Goal: Information Seeking & Learning: Learn about a topic

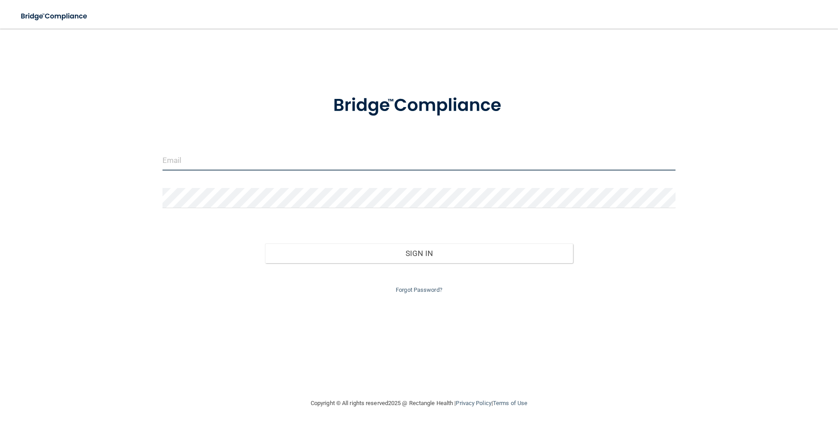
click at [289, 165] on input "email" at bounding box center [418, 160] width 513 height 20
type input "[EMAIL_ADDRESS][DOMAIN_NAME]"
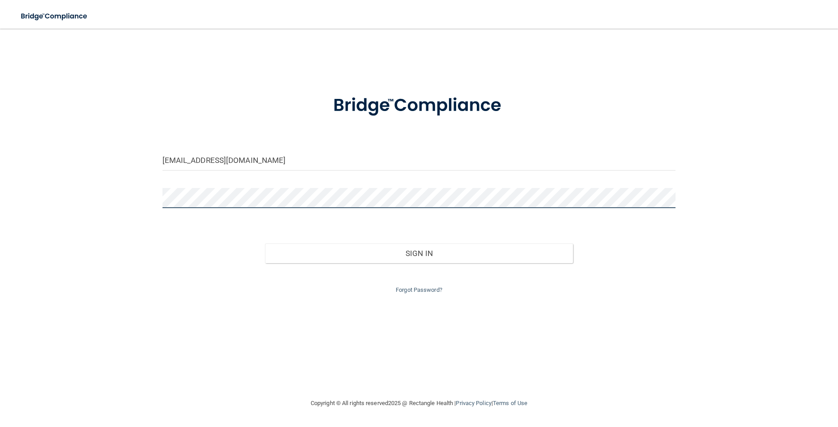
click at [265, 243] on button "Sign In" at bounding box center [419, 253] width 308 height 20
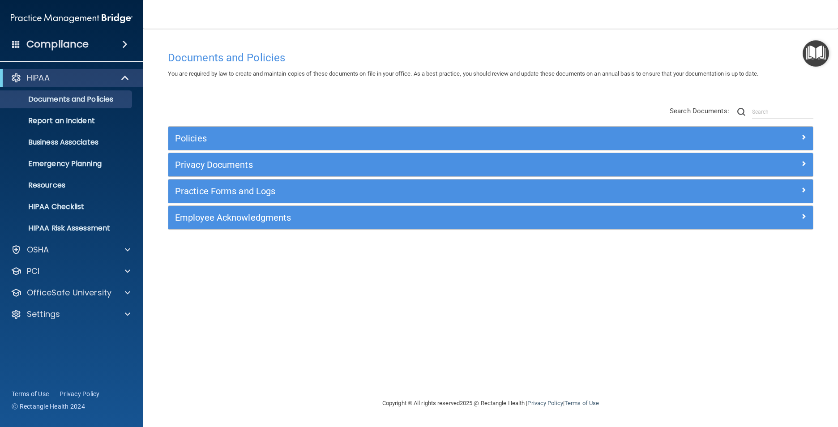
click at [122, 48] on span at bounding box center [124, 44] width 5 height 11
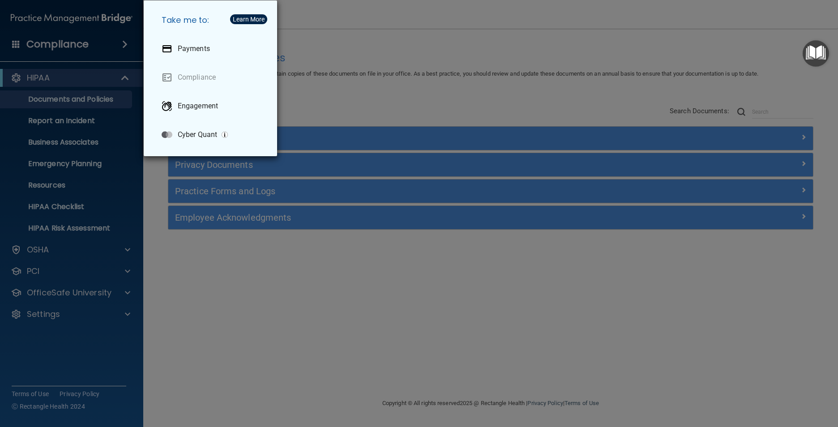
click at [118, 48] on div "Take me to: Payments Compliance Engagement Cyber Quant" at bounding box center [419, 213] width 838 height 427
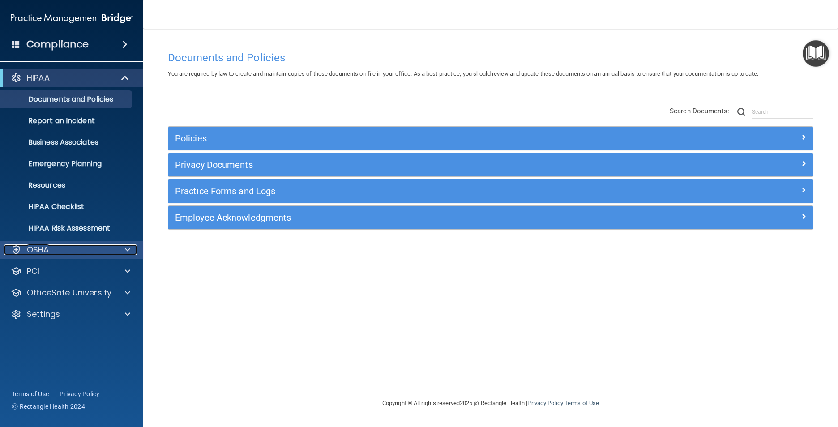
click at [61, 251] on div "OSHA" at bounding box center [59, 249] width 111 height 11
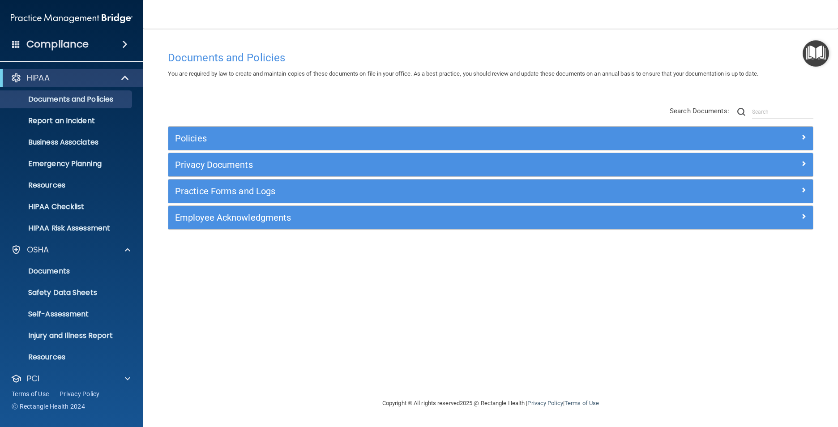
drag, startPoint x: 153, startPoint y: 269, endPoint x: 155, endPoint y: 273, distance: 5.0
drag, startPoint x: -1, startPoint y: 236, endPoint x: 32, endPoint y: 183, distance: 62.5
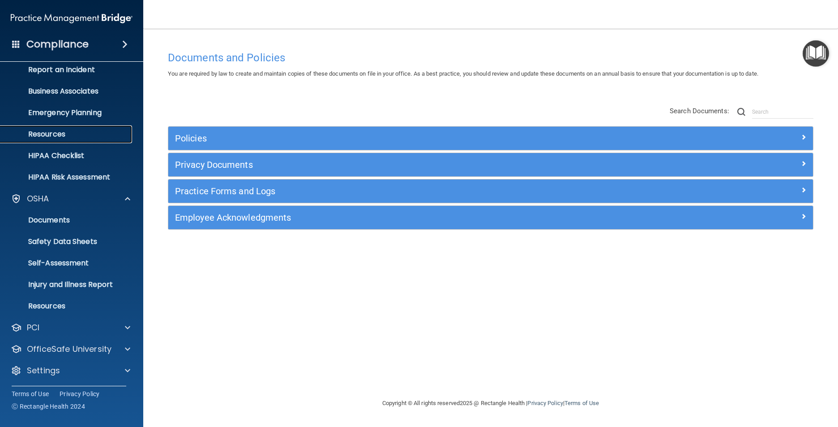
scroll to position [52, 0]
click at [65, 344] on p "OfficeSafe University" at bounding box center [69, 348] width 85 height 11
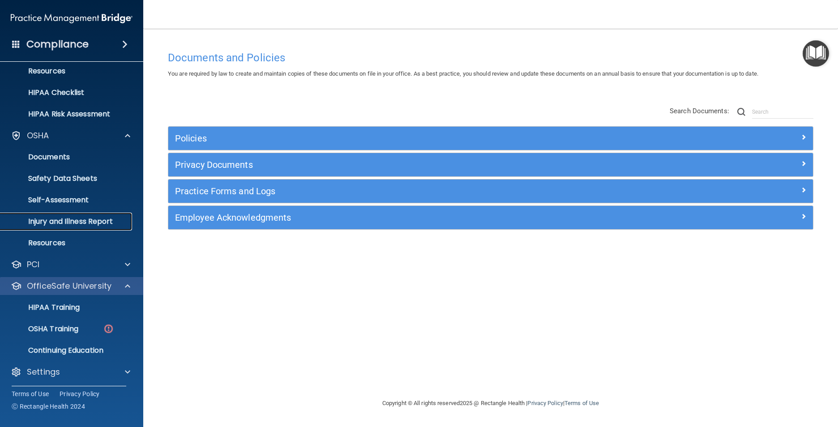
scroll to position [72, 0]
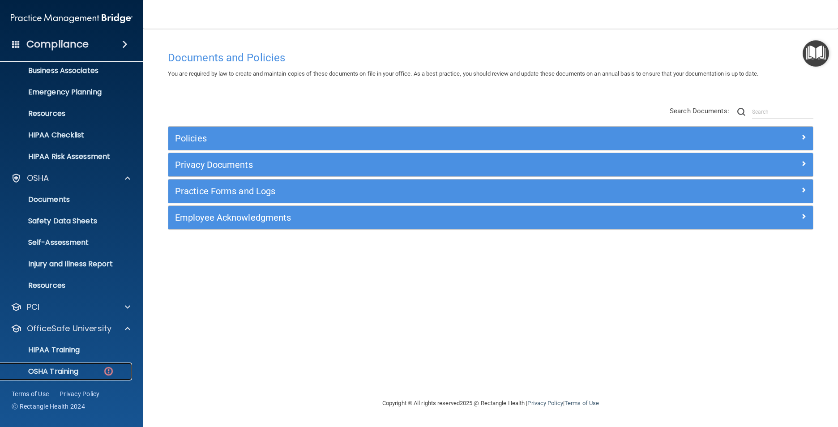
click at [79, 377] on link "OSHA Training" at bounding box center [61, 372] width 141 height 18
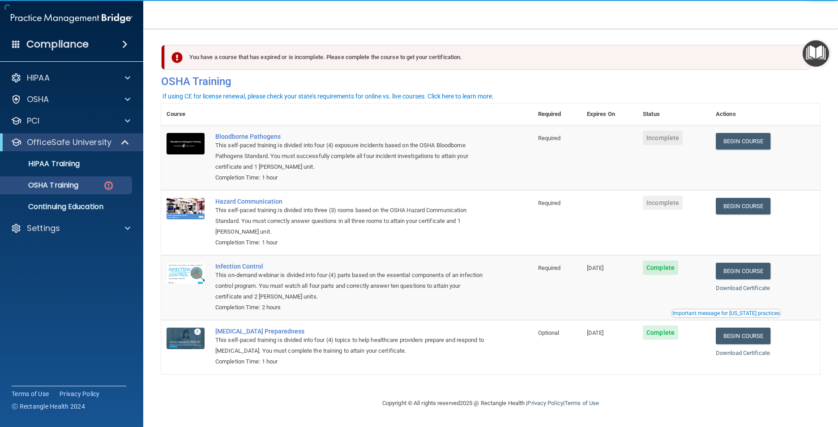
drag, startPoint x: 733, startPoint y: 162, endPoint x: 729, endPoint y: 166, distance: 6.0
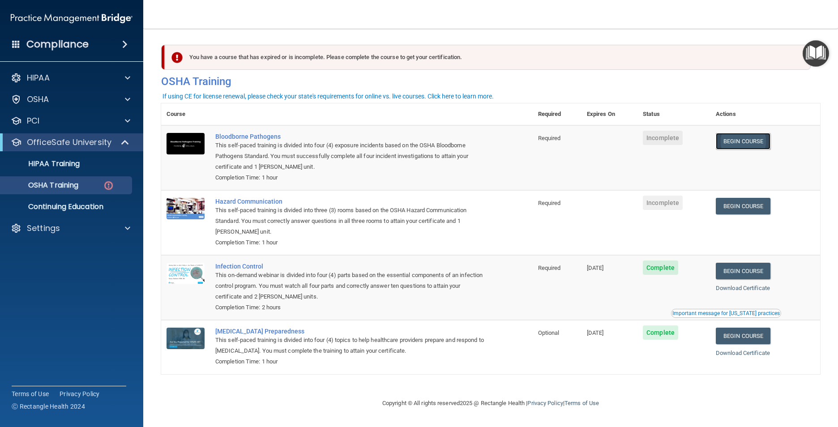
click at [748, 148] on link "Begin Course" at bounding box center [743, 141] width 55 height 17
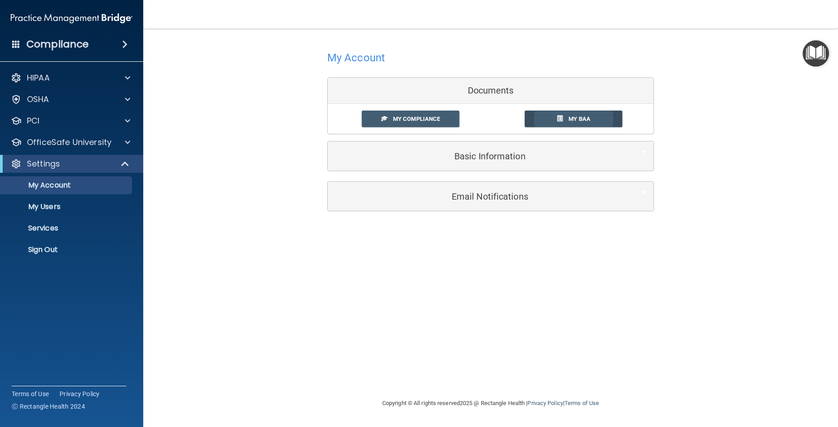
click at [568, 122] on link "My BAA" at bounding box center [574, 119] width 98 height 17
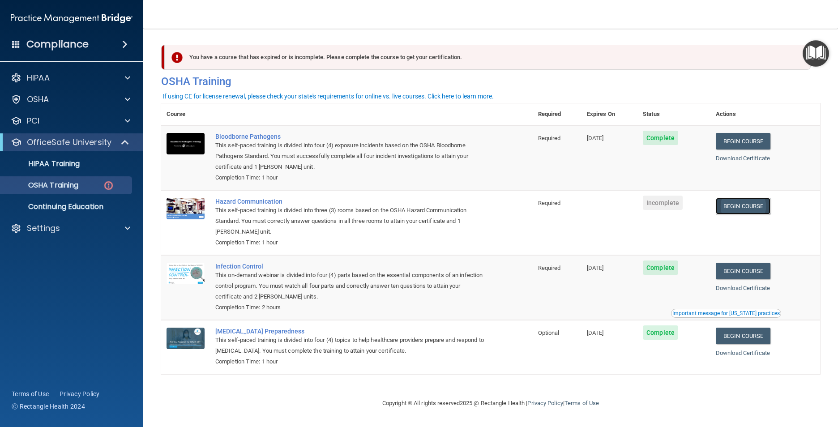
click at [754, 207] on link "Begin Course" at bounding box center [743, 206] width 55 height 17
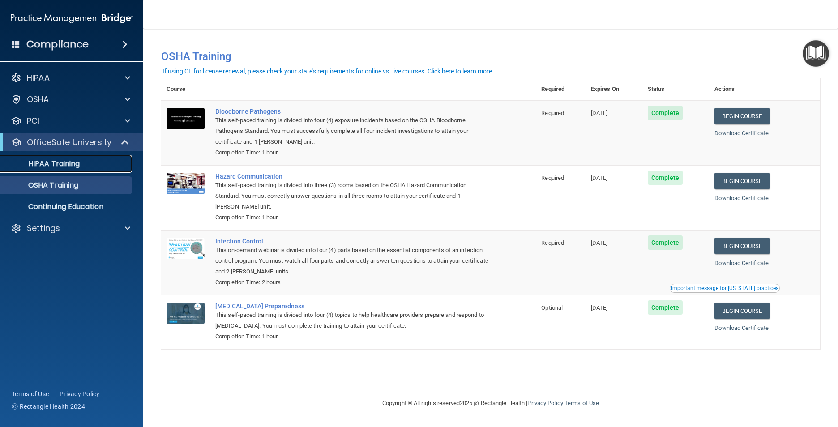
click at [27, 159] on p "HIPAA Training" at bounding box center [43, 163] width 74 height 9
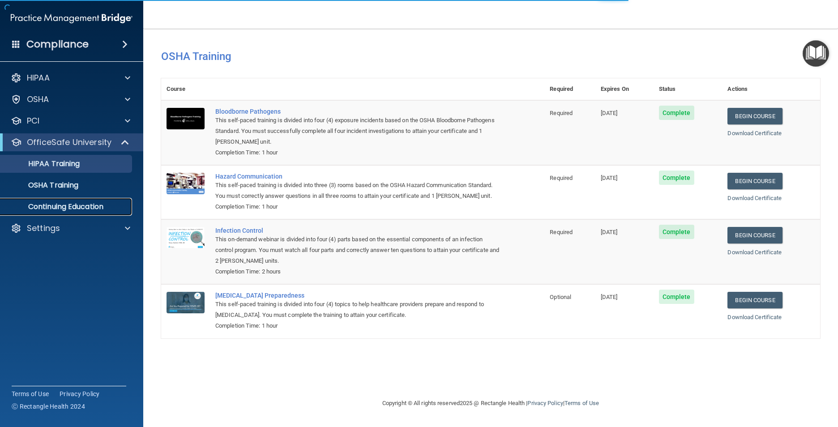
click at [70, 212] on link "Continuing Education" at bounding box center [61, 207] width 141 height 18
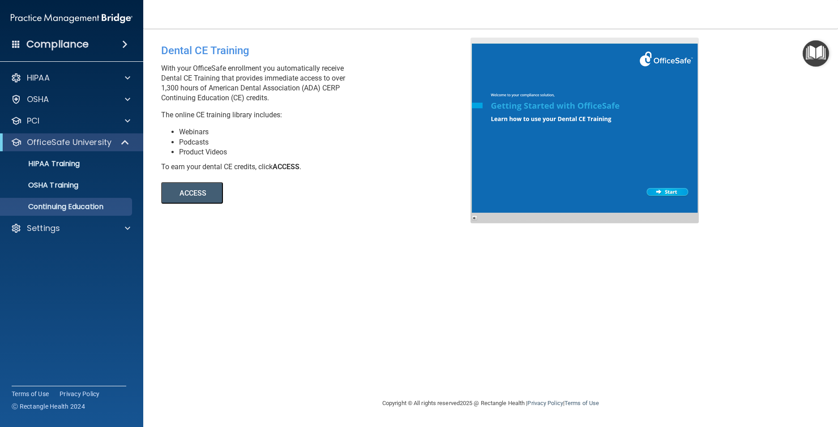
click at [206, 187] on button "ACCESS" at bounding box center [192, 192] width 62 height 21
click at [73, 193] on link "OSHA Training" at bounding box center [61, 185] width 141 height 18
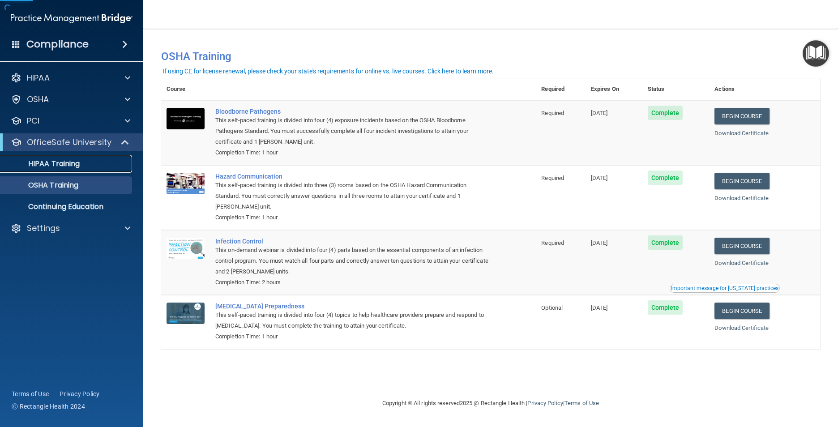
click at [76, 168] on p "HIPAA Training" at bounding box center [43, 163] width 74 height 9
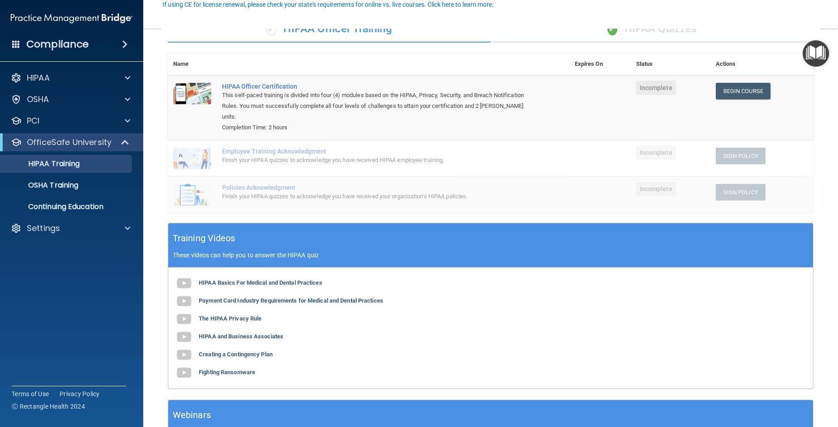
scroll to position [81, 0]
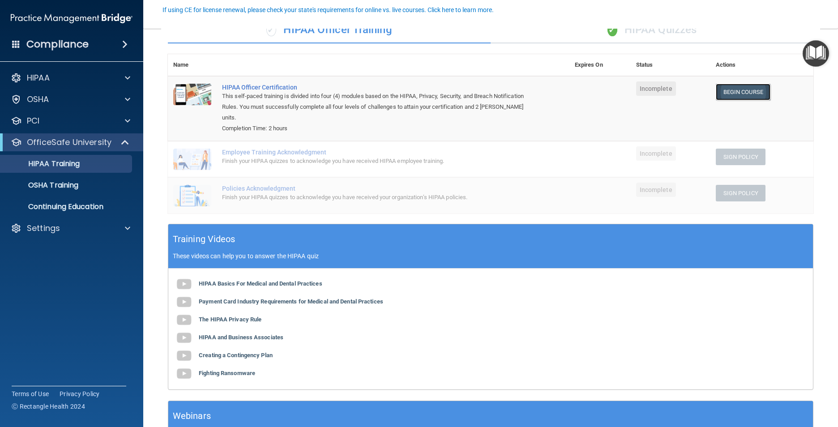
click at [731, 94] on link "Begin Course" at bounding box center [743, 92] width 55 height 17
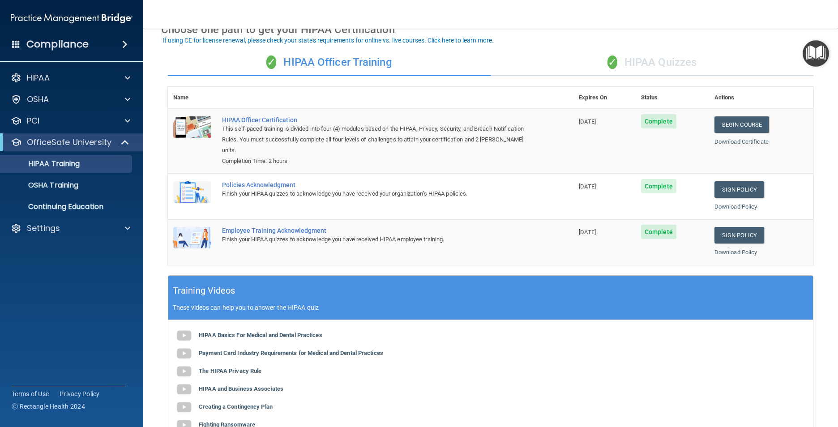
scroll to position [53, 0]
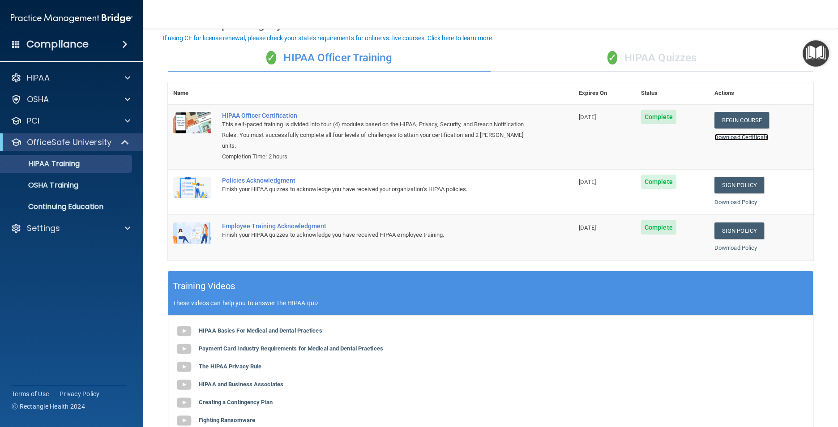
click at [736, 137] on link "Download Certificate" at bounding box center [741, 137] width 54 height 7
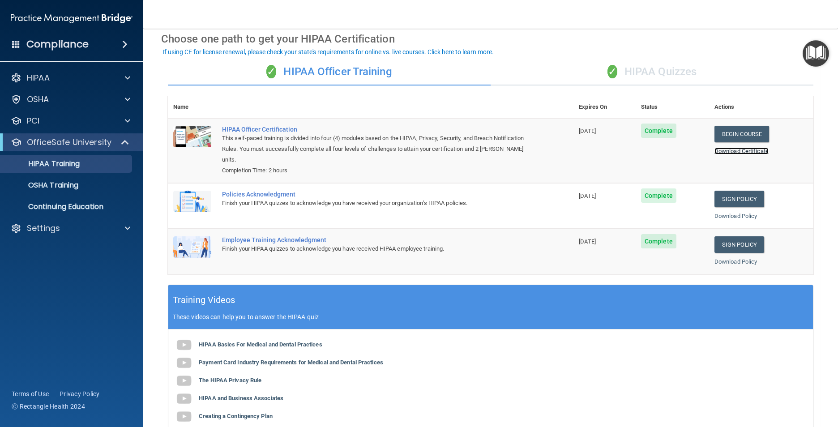
scroll to position [0, 0]
